Goal: Task Accomplishment & Management: Complete application form

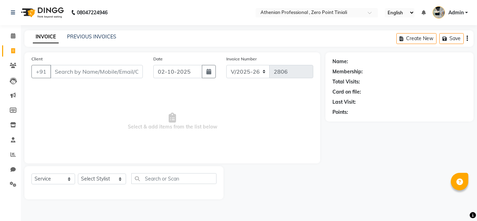
select select "8300"
select select "service"
click at [14, 156] on icon at bounding box center [12, 154] width 5 height 5
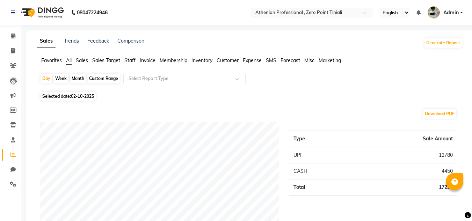
click at [85, 60] on span "Sales" at bounding box center [82, 60] width 12 height 6
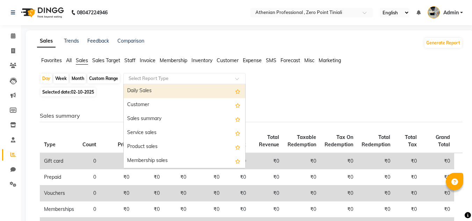
click at [141, 81] on input "text" at bounding box center [177, 78] width 101 height 7
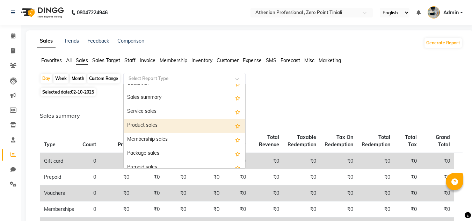
scroll to position [22, 0]
click at [162, 127] on div "Product sales" at bounding box center [185, 125] width 122 height 14
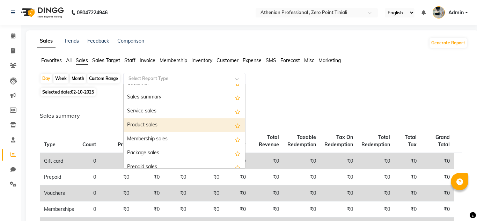
select select "filtered_report"
select select "csv"
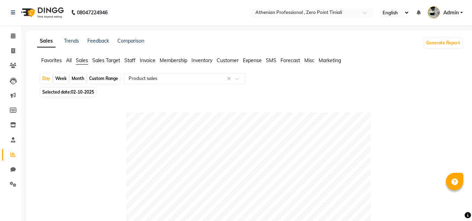
click at [100, 57] on span "Sales Target" at bounding box center [106, 60] width 28 height 6
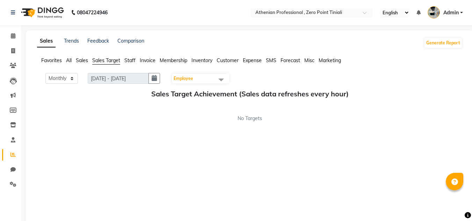
click at [78, 60] on span "Sales" at bounding box center [82, 60] width 12 height 6
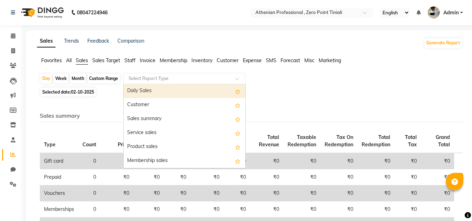
click at [174, 82] on input "text" at bounding box center [177, 78] width 101 height 7
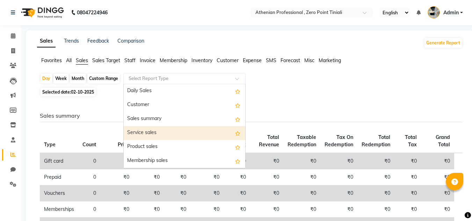
click at [179, 137] on div "Service sales" at bounding box center [185, 133] width 122 height 14
select select "filtered_report"
select select "csv"
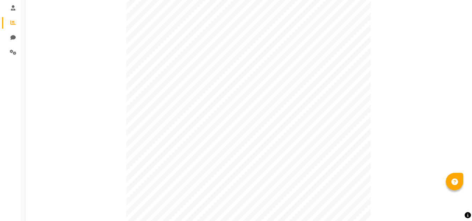
scroll to position [0, 0]
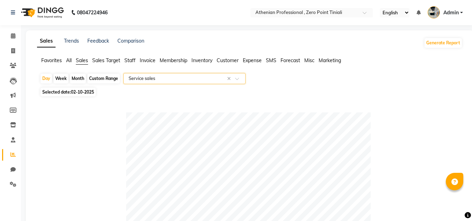
click at [106, 75] on div "Custom Range" at bounding box center [103, 79] width 32 height 10
select select "10"
select select "2025"
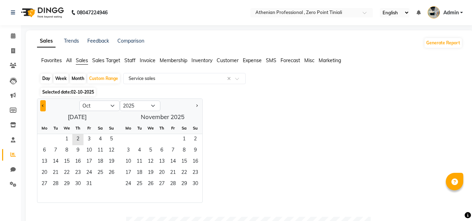
click at [43, 106] on span "Previous month" at bounding box center [43, 105] width 2 height 2
select select "9"
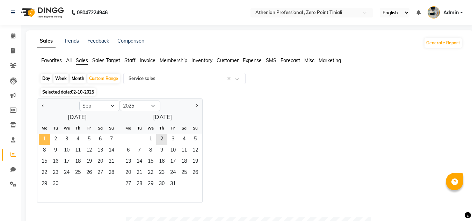
click at [41, 138] on span "1" at bounding box center [44, 139] width 11 height 11
click at [53, 185] on span "30" at bounding box center [55, 184] width 11 height 11
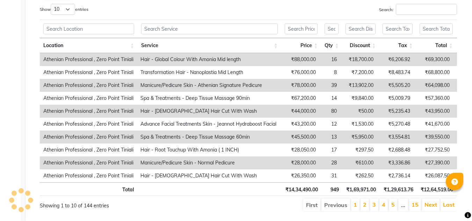
scroll to position [398, 0]
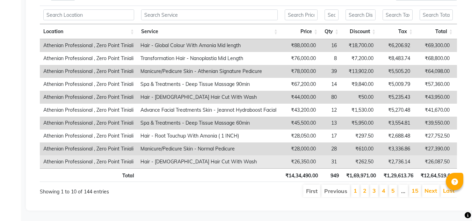
click at [395, 155] on td "₹2,736.14" at bounding box center [395, 161] width 37 height 13
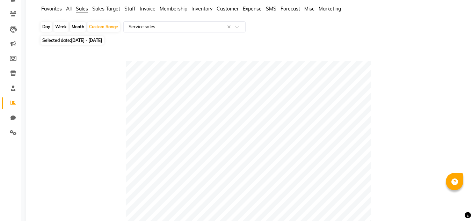
scroll to position [0, 0]
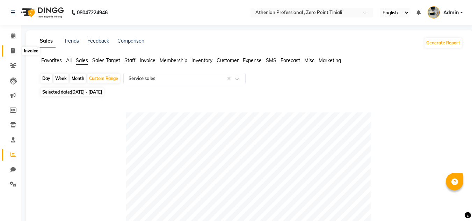
click at [11, 55] on link "Invoice" at bounding box center [10, 51] width 17 height 12
select select "service"
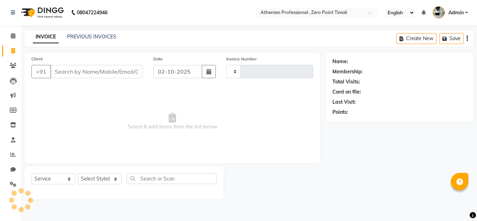
type input "2806"
select select "8300"
click at [96, 40] on div "PREVIOUS INVOICES" at bounding box center [91, 36] width 49 height 7
click at [96, 39] on link "PREVIOUS INVOICES" at bounding box center [91, 37] width 49 height 6
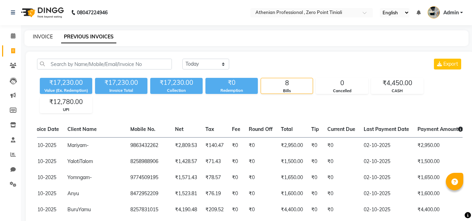
click at [39, 38] on link "INVOICE" at bounding box center [43, 37] width 20 height 6
select select "service"
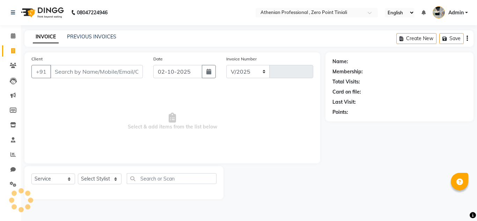
select select "8300"
type input "2806"
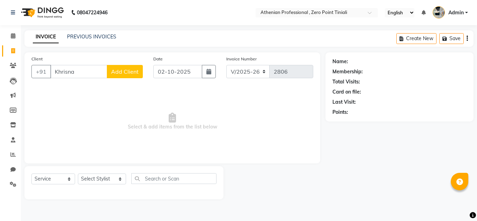
click at [62, 73] on input "Khrisna" at bounding box center [78, 71] width 57 height 13
type input "[PERSON_NAME]"
click at [129, 71] on span "Add Client" at bounding box center [125, 71] width 28 height 7
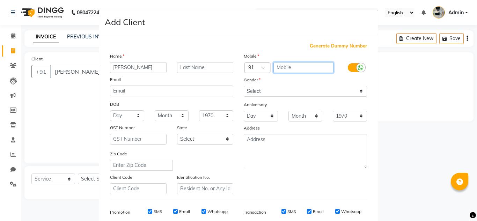
click at [296, 71] on input "text" at bounding box center [304, 67] width 60 height 11
type input "8787632922"
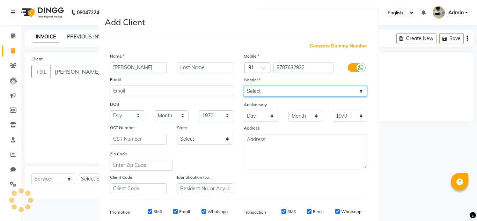
click at [274, 93] on select "Select [DEMOGRAPHIC_DATA] [DEMOGRAPHIC_DATA] Other Prefer Not To Say" at bounding box center [305, 91] width 123 height 11
select select "[DEMOGRAPHIC_DATA]"
click at [244, 86] on select "Select [DEMOGRAPHIC_DATA] [DEMOGRAPHIC_DATA] Other Prefer Not To Say" at bounding box center [305, 91] width 123 height 11
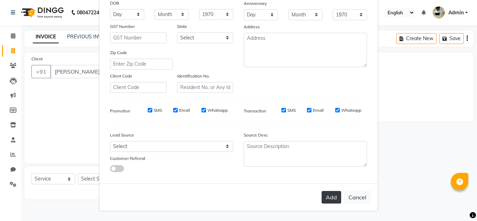
click at [332, 199] on button "Add" at bounding box center [332, 197] width 20 height 13
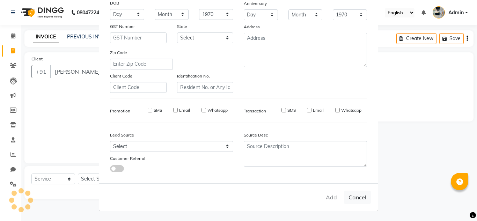
type input "8787632922"
select select
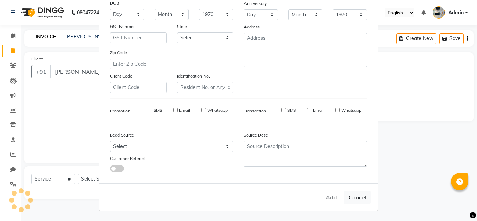
select select
checkbox input "false"
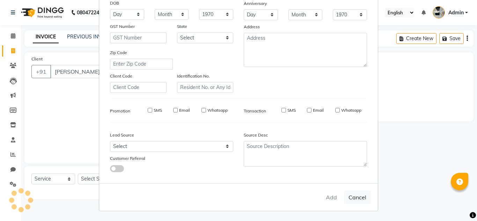
checkbox input "false"
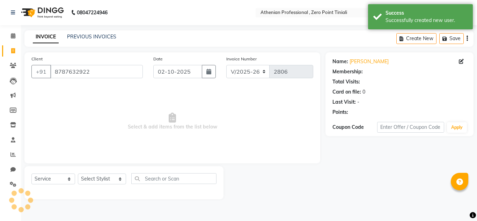
select select "1: Object"
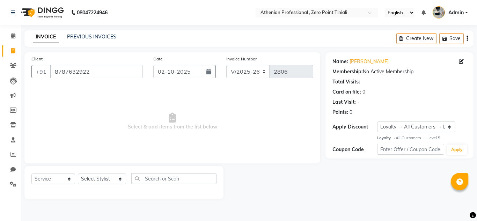
click at [274, 104] on span "Select & add items from the list below" at bounding box center [172, 122] width 282 height 70
